Goal: Task Accomplishment & Management: Manage account settings

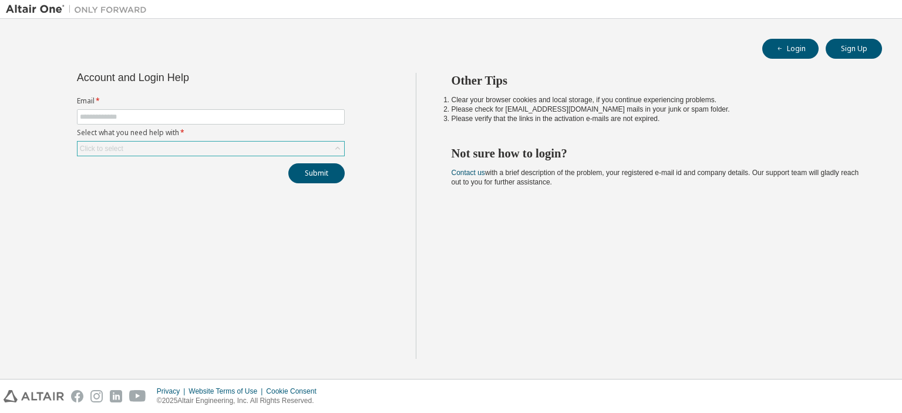
click at [249, 154] on div "Click to select" at bounding box center [211, 149] width 267 height 14
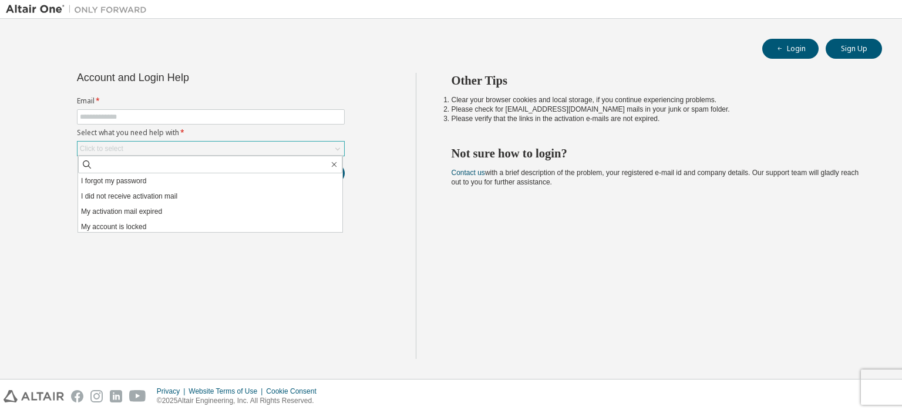
click at [244, 153] on div "Click to select" at bounding box center [211, 149] width 267 height 14
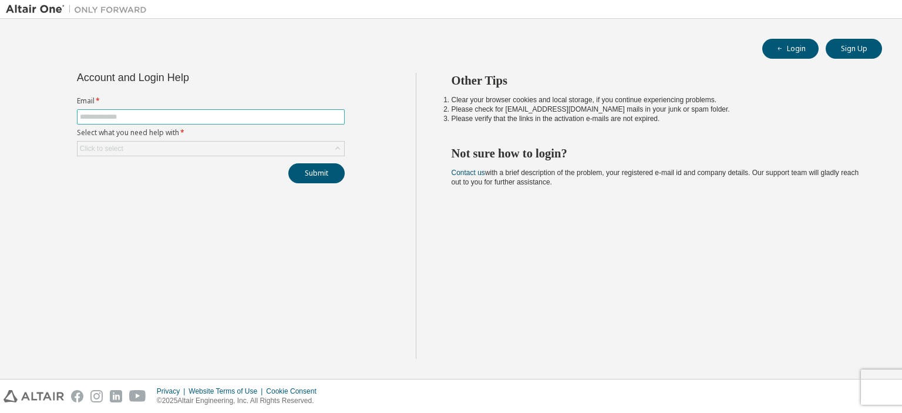
click at [318, 118] on input "text" at bounding box center [211, 116] width 262 height 9
type input "**********"
click at [281, 148] on div "Click to select" at bounding box center [211, 149] width 267 height 14
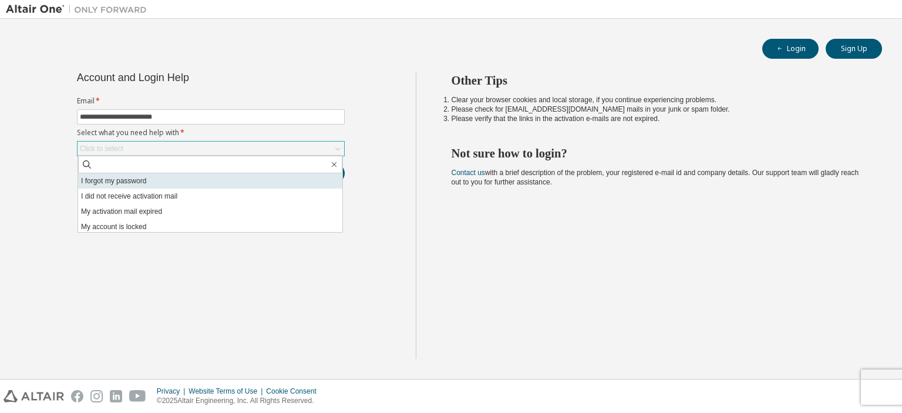
click at [159, 186] on li "I forgot my password" at bounding box center [210, 180] width 264 height 15
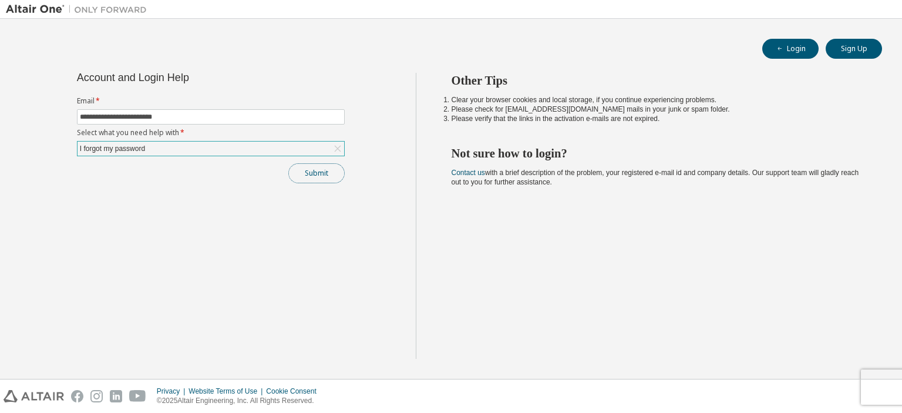
click at [323, 175] on button "Submit" at bounding box center [316, 173] width 56 height 20
